Goal: Communication & Community: Answer question/provide support

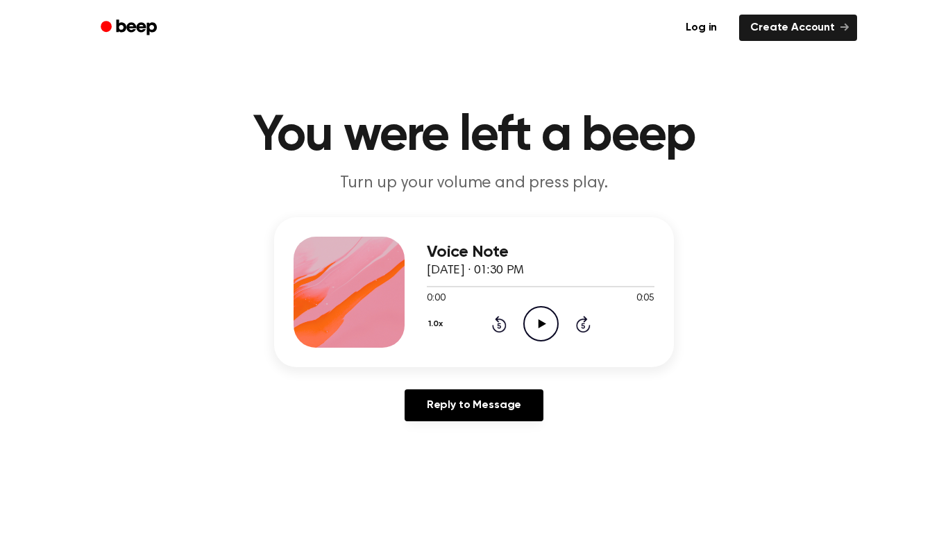
click at [547, 318] on icon "Play Audio" at bounding box center [540, 323] width 35 height 35
click at [558, 328] on icon "Play Audio" at bounding box center [540, 323] width 35 height 35
click at [558, 328] on icon "Pause Audio" at bounding box center [540, 323] width 35 height 35
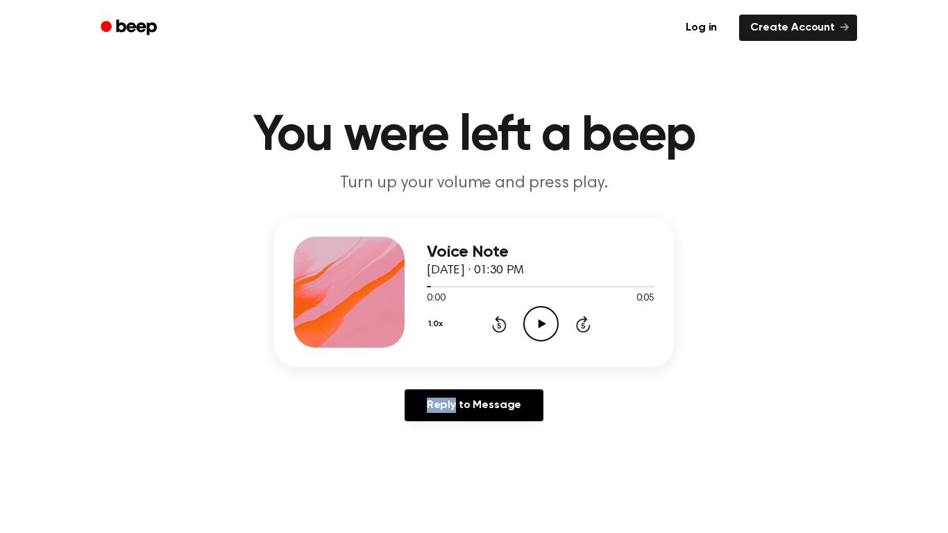
click at [558, 328] on icon "Play Audio" at bounding box center [540, 323] width 35 height 35
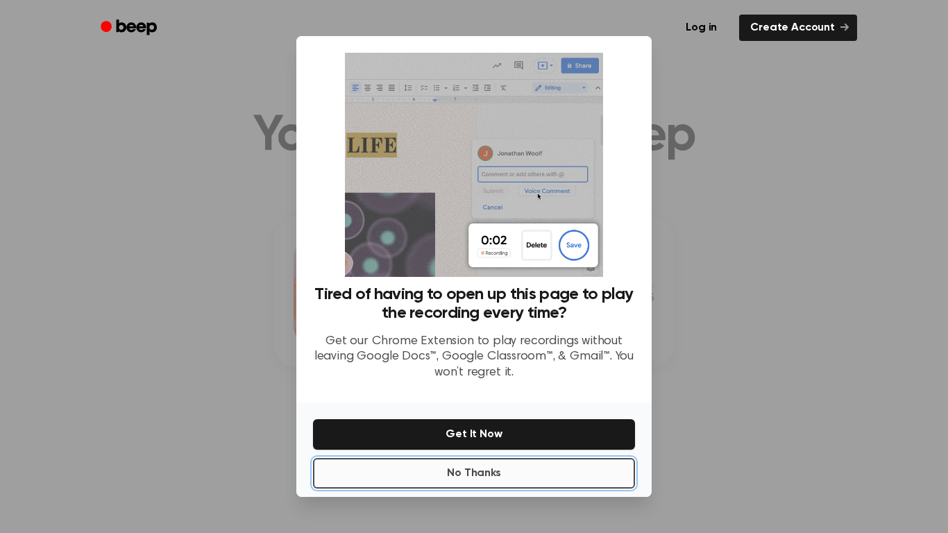
click at [573, 466] on button "No Thanks" at bounding box center [474, 473] width 322 height 31
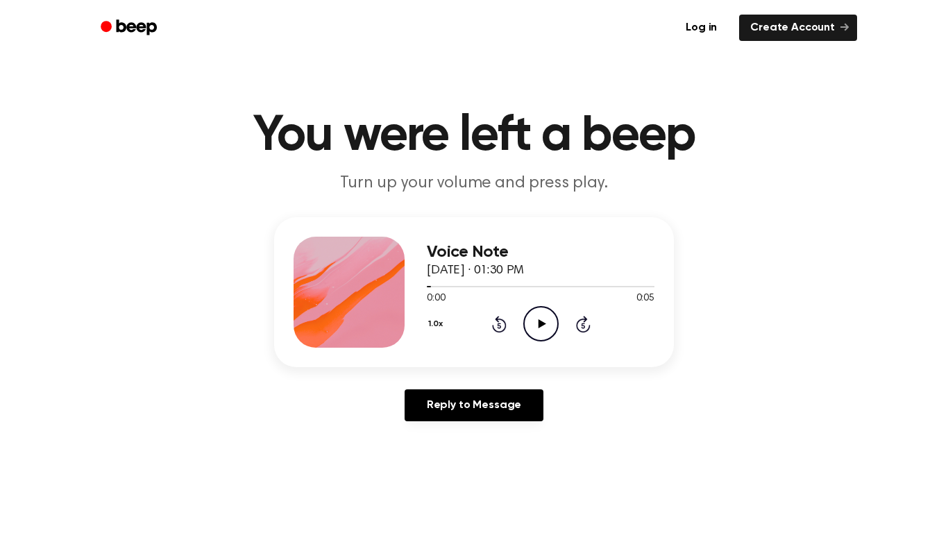
click at [547, 320] on icon "Play Audio" at bounding box center [540, 323] width 35 height 35
click at [555, 320] on icon "Play Audio" at bounding box center [540, 323] width 35 height 35
click at [541, 324] on icon at bounding box center [542, 323] width 8 height 9
click at [541, 326] on icon at bounding box center [542, 323] width 8 height 9
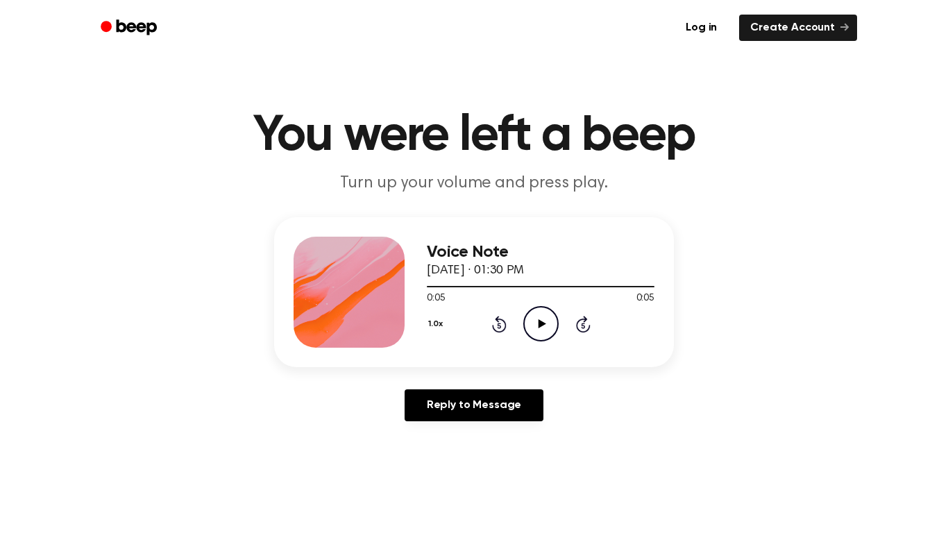
click at [541, 326] on icon at bounding box center [542, 323] width 8 height 9
click at [541, 326] on icon "Pause Audio" at bounding box center [540, 323] width 35 height 35
click at [541, 326] on icon at bounding box center [542, 323] width 8 height 9
click at [784, 140] on h1 "You were left a beep" at bounding box center [474, 136] width 711 height 50
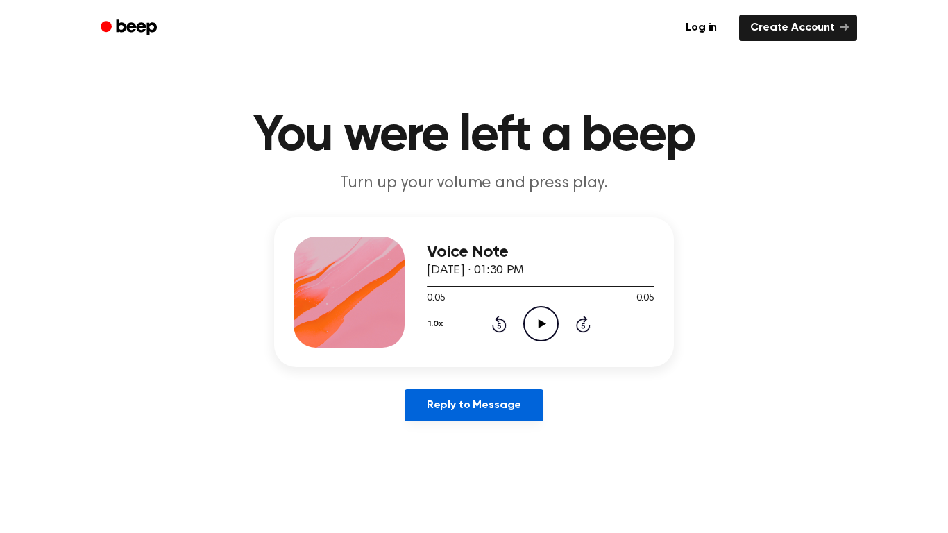
click at [454, 419] on link "Reply to Message" at bounding box center [474, 405] width 139 height 32
